Goal: Check status: Verify the current state of an ongoing process or item

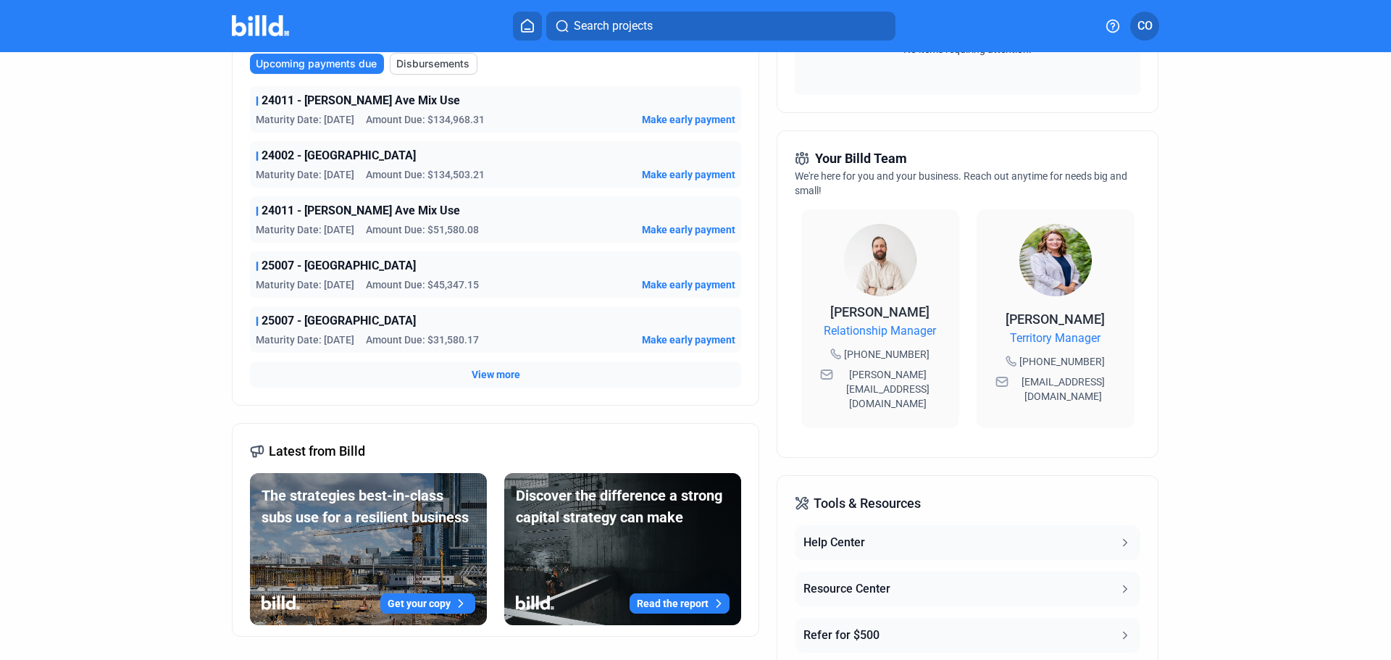
scroll to position [290, 0]
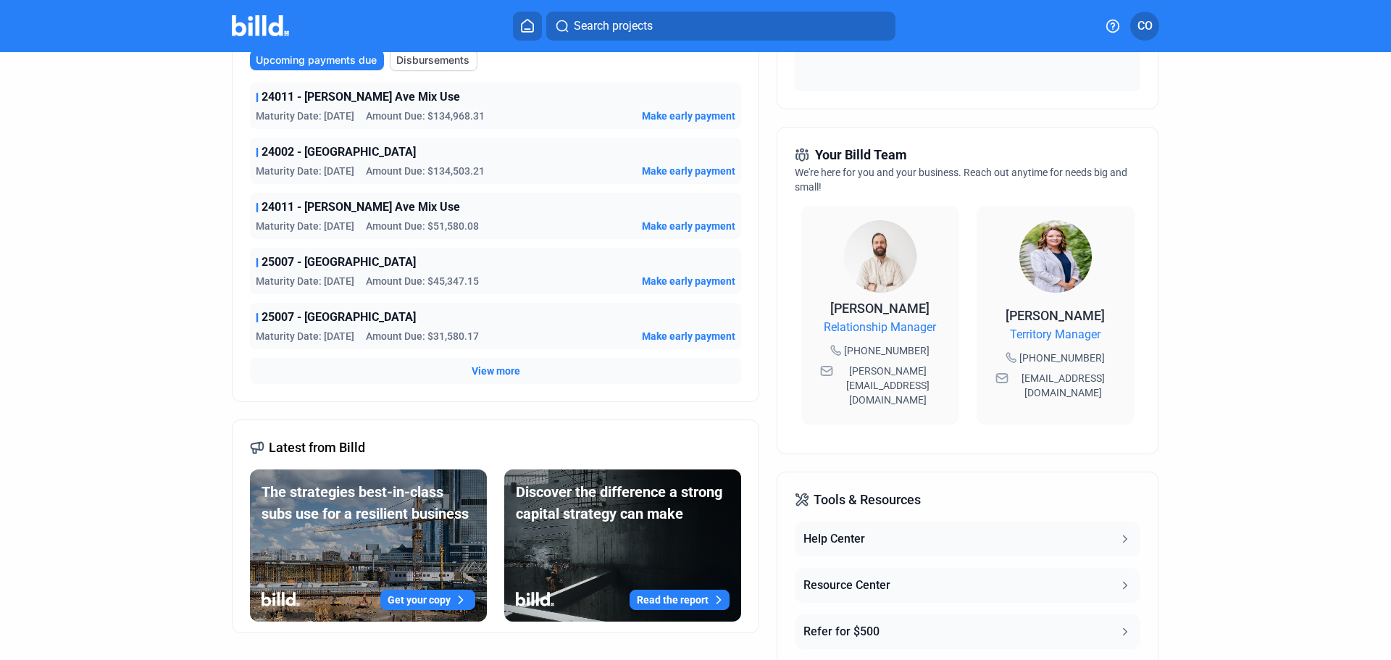
click at [485, 367] on span "View more" at bounding box center [496, 371] width 49 height 14
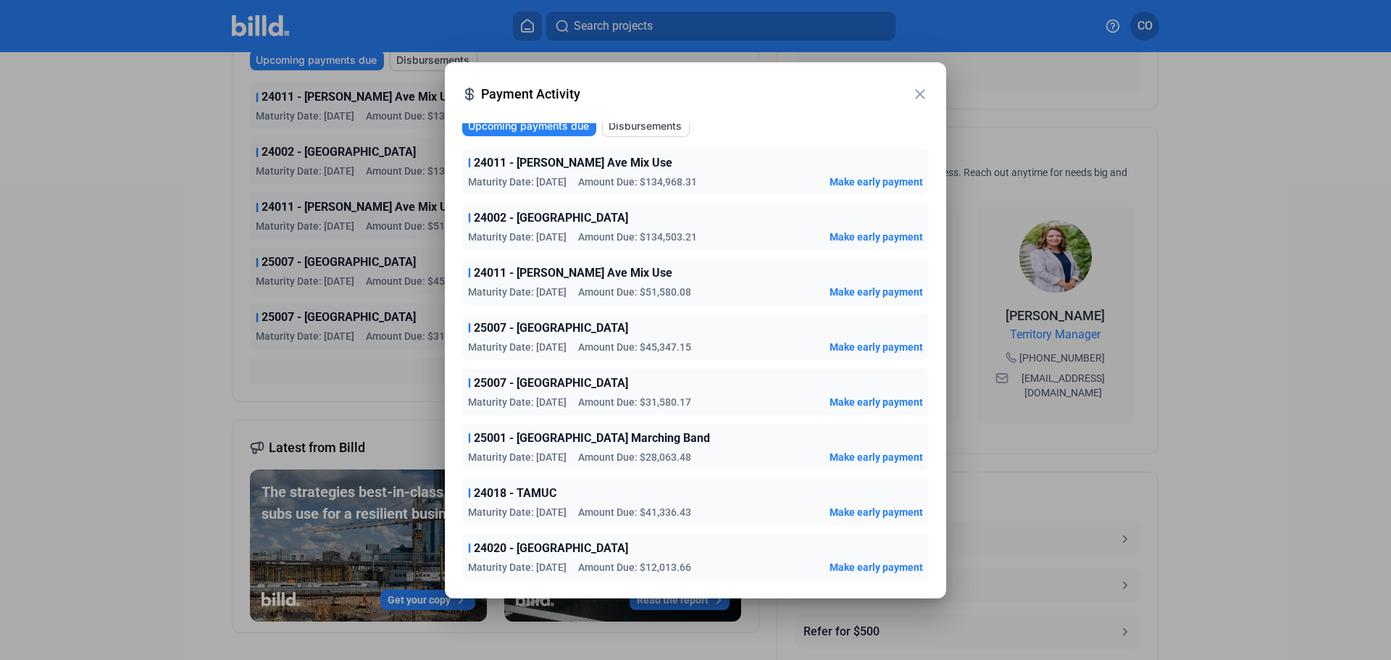
scroll to position [0, 0]
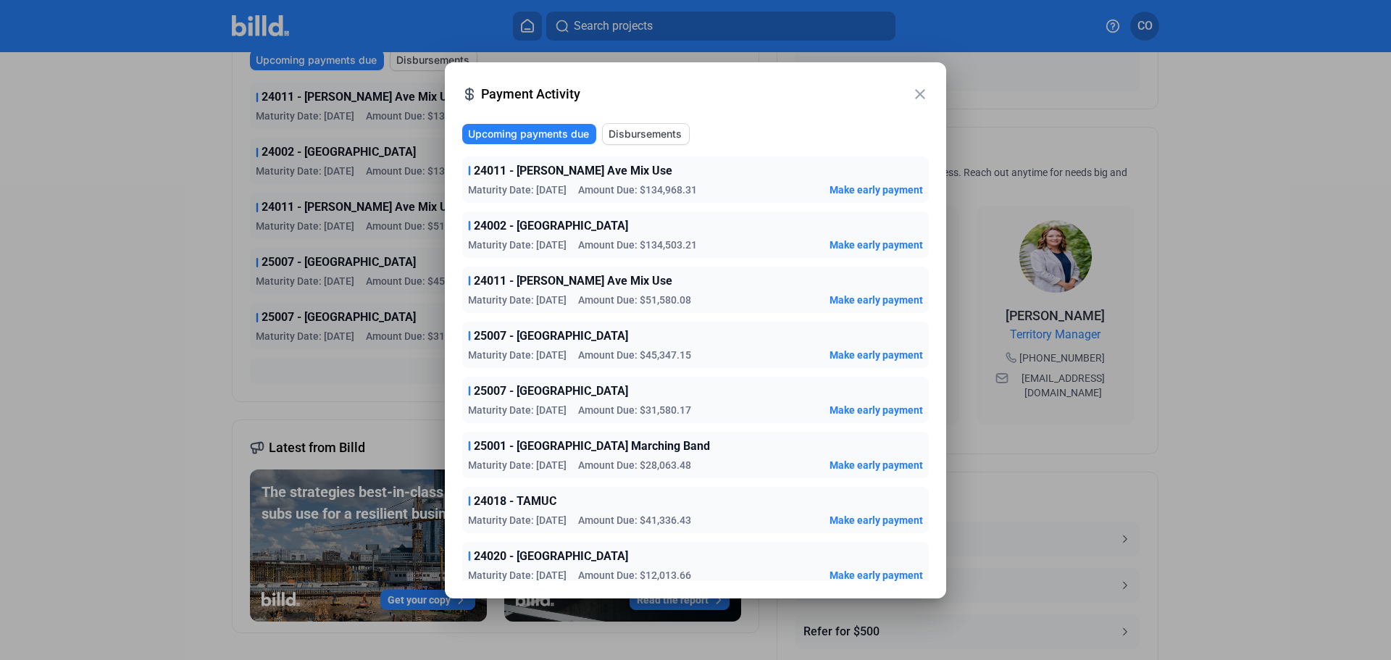
click at [921, 97] on mat-icon "close" at bounding box center [919, 93] width 17 height 17
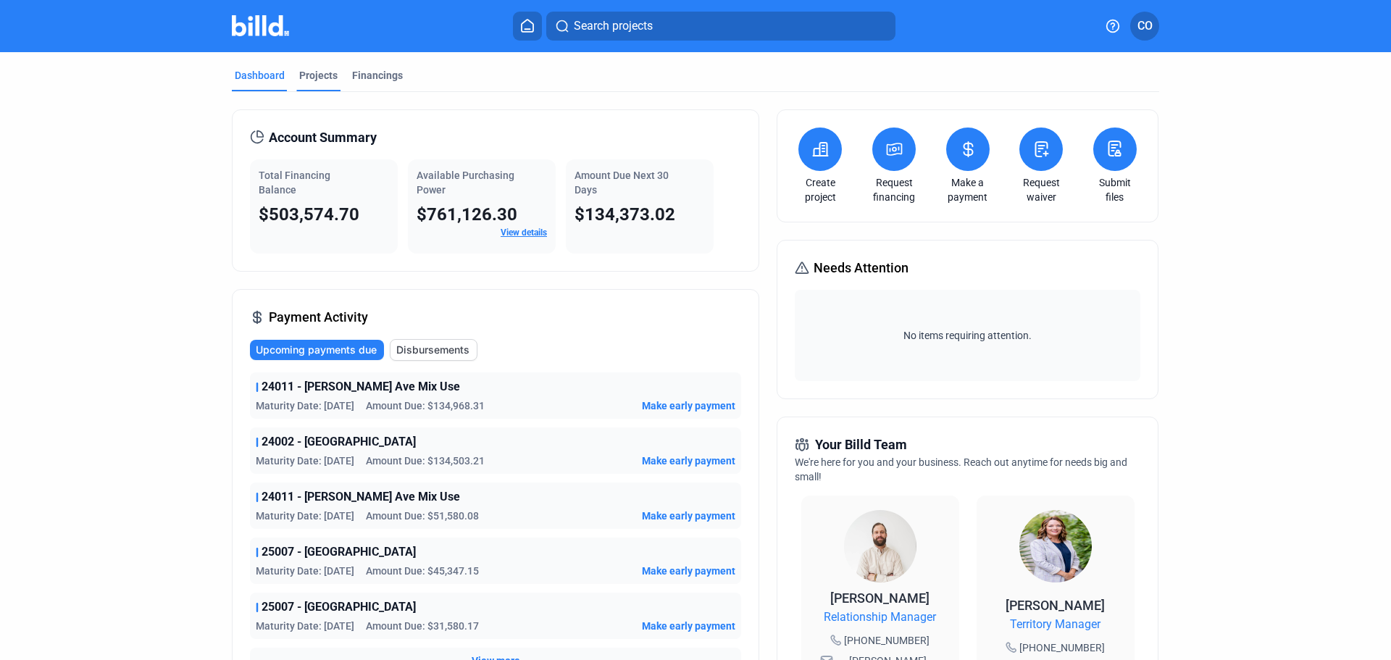
click at [324, 80] on div "Projects" at bounding box center [318, 75] width 38 height 14
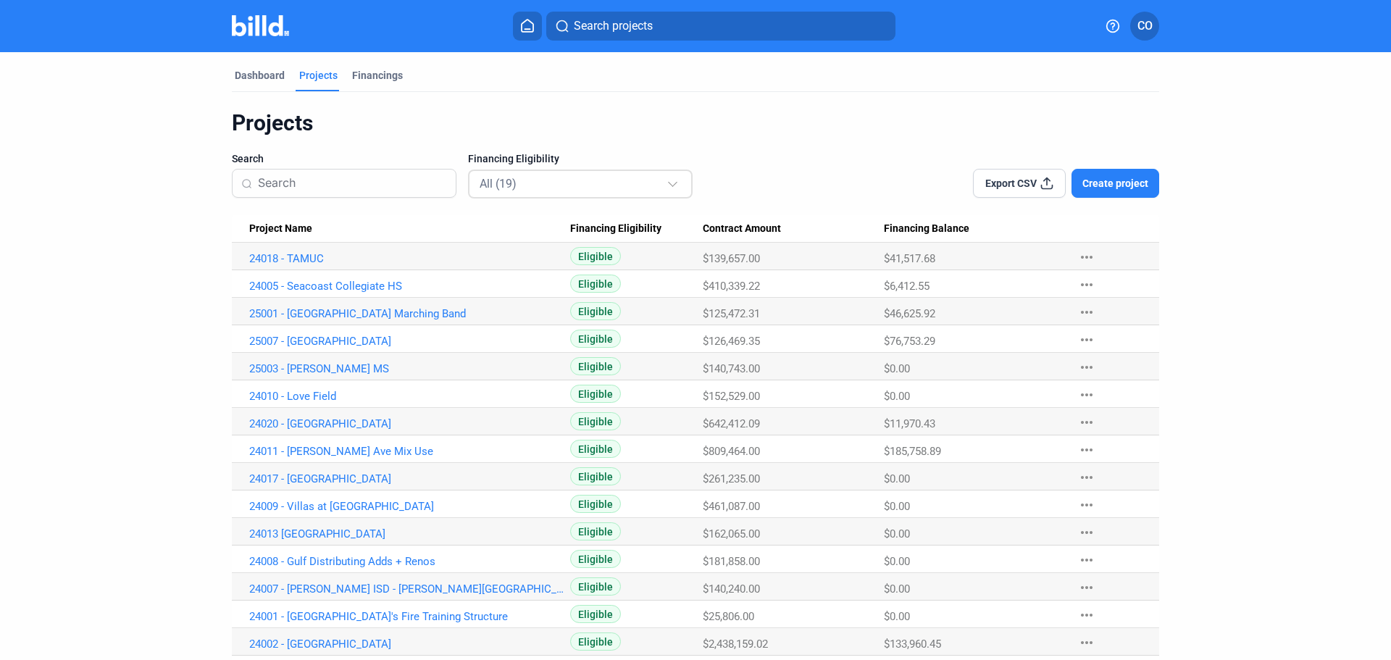
click at [552, 192] on div "All (19)" at bounding box center [572, 183] width 187 height 19
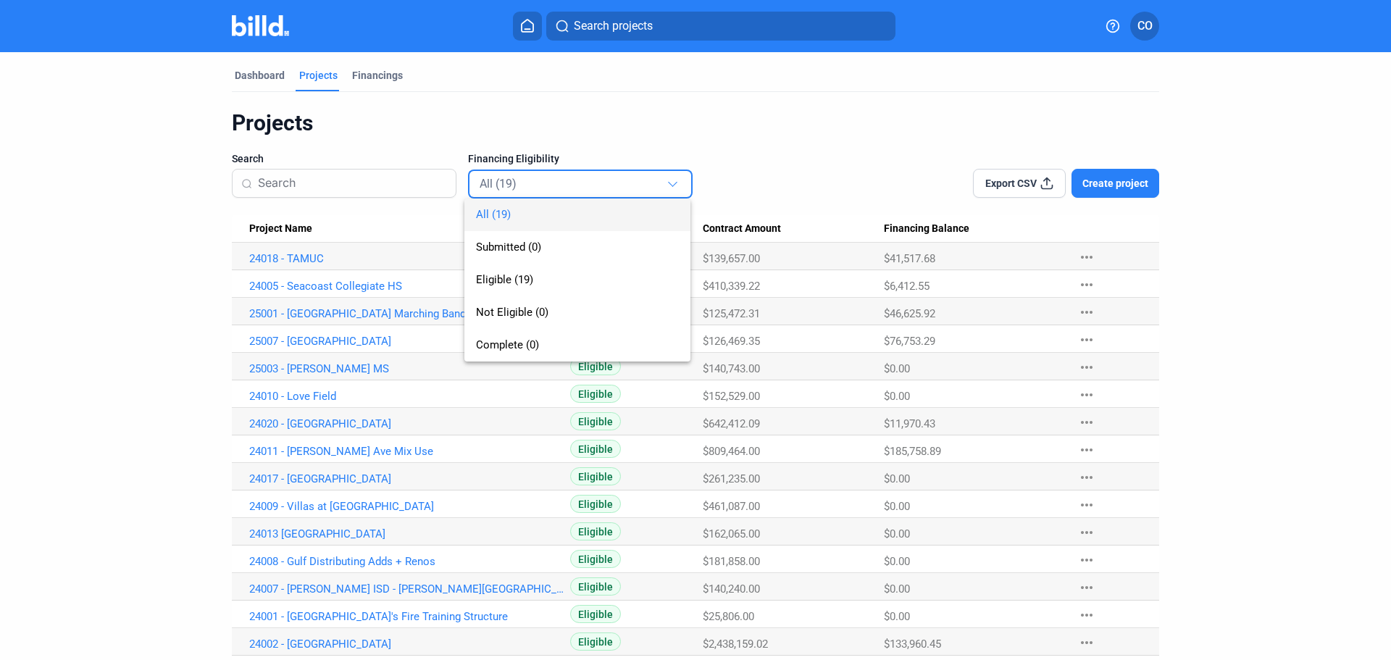
click at [595, 152] on div at bounding box center [695, 330] width 1391 height 660
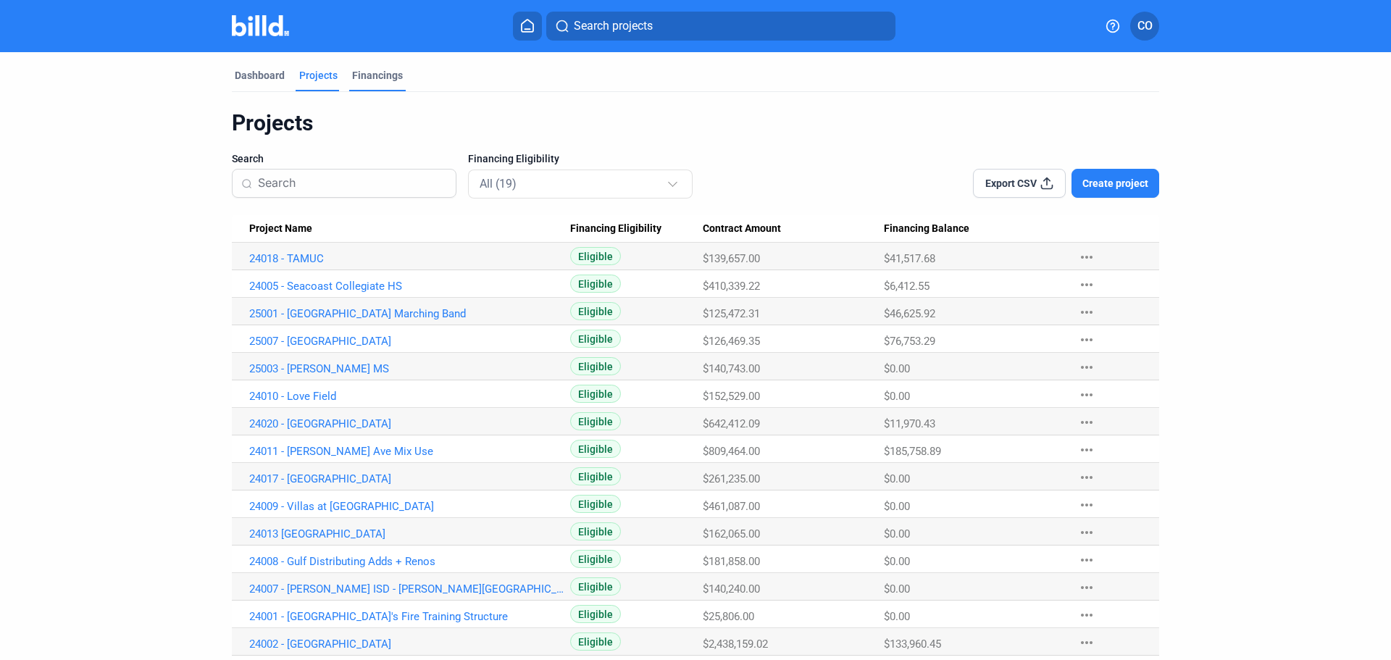
click at [380, 86] on div "Financings" at bounding box center [377, 79] width 56 height 23
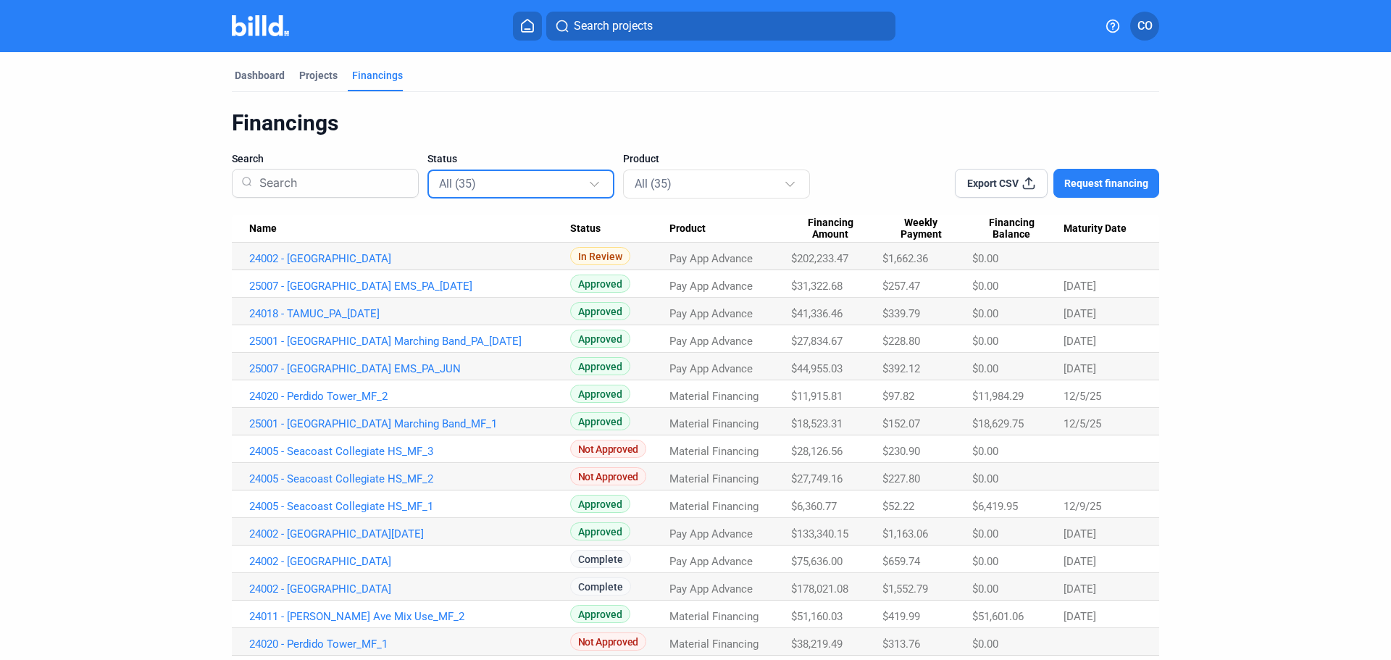
click at [588, 187] on div at bounding box center [596, 177] width 16 height 23
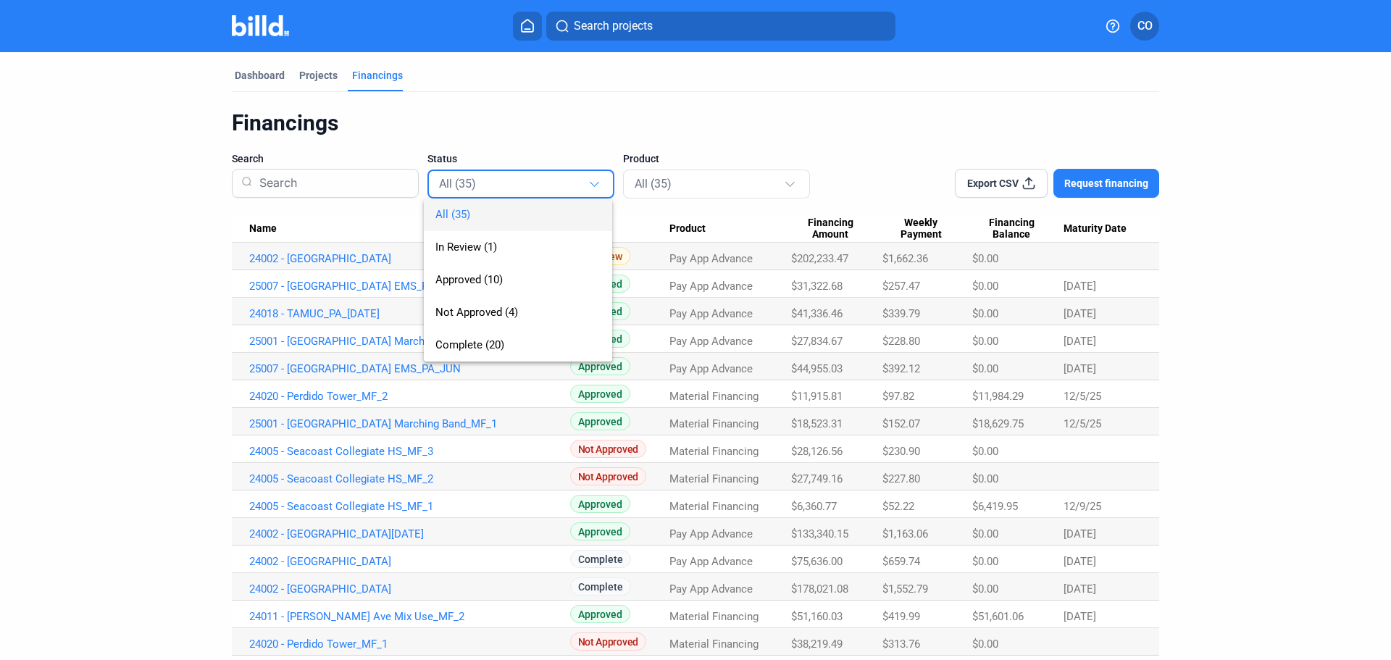
click at [1244, 317] on div at bounding box center [695, 330] width 1391 height 660
